Goal: Task Accomplishment & Management: Complete application form

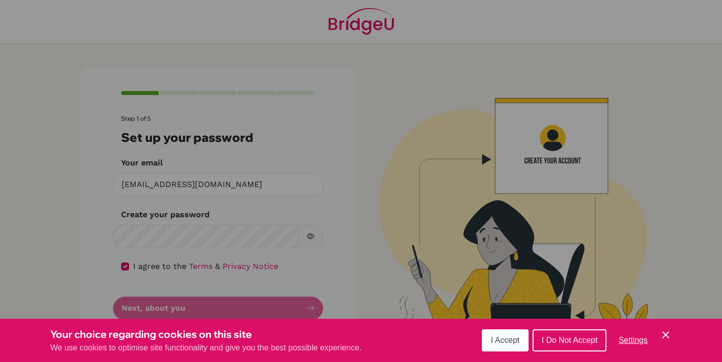
click at [498, 335] on span "I Accept" at bounding box center [505, 339] width 29 height 9
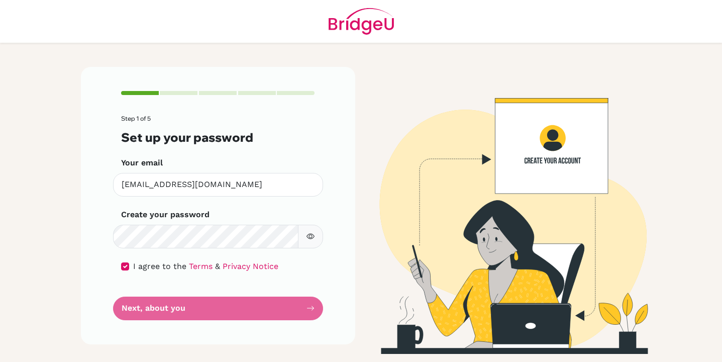
click at [295, 310] on form "Step 1 of 5 Set up your password Your email 04257@ebv.org.ve Invalid email Crea…" at bounding box center [218, 217] width 194 height 204
click at [302, 239] on button "button" at bounding box center [310, 236] width 25 height 24
click at [318, 239] on button "button" at bounding box center [310, 236] width 25 height 24
click at [131, 262] on div "I agree to the Terms & Privacy Notice" at bounding box center [218, 266] width 194 height 12
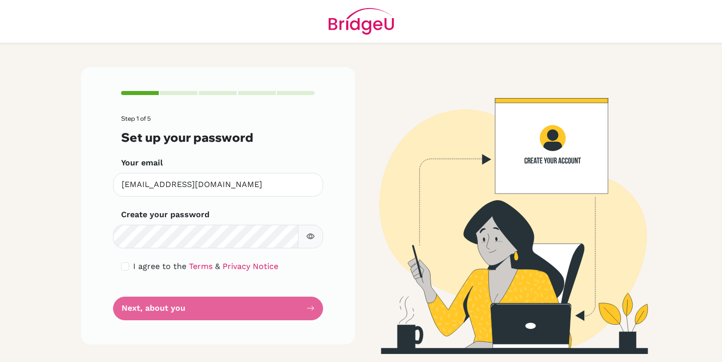
click at [128, 270] on div "I agree to the Terms & Privacy Notice" at bounding box center [218, 266] width 194 height 12
click at [125, 266] on input "checkbox" at bounding box center [125, 266] width 8 height 8
checkbox input "true"
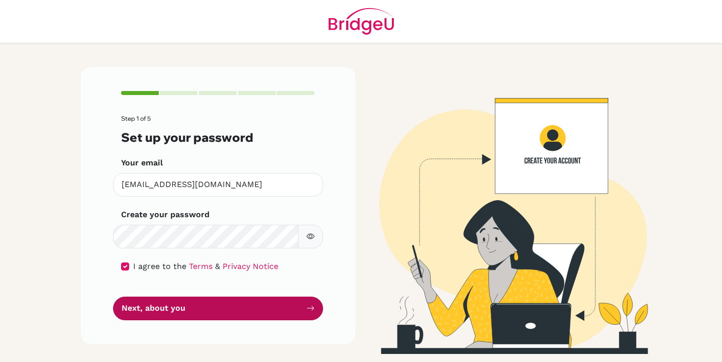
click at [151, 309] on button "Next, about you" at bounding box center [218, 308] width 210 height 24
